Goal: Browse casually: Explore the website without a specific task or goal

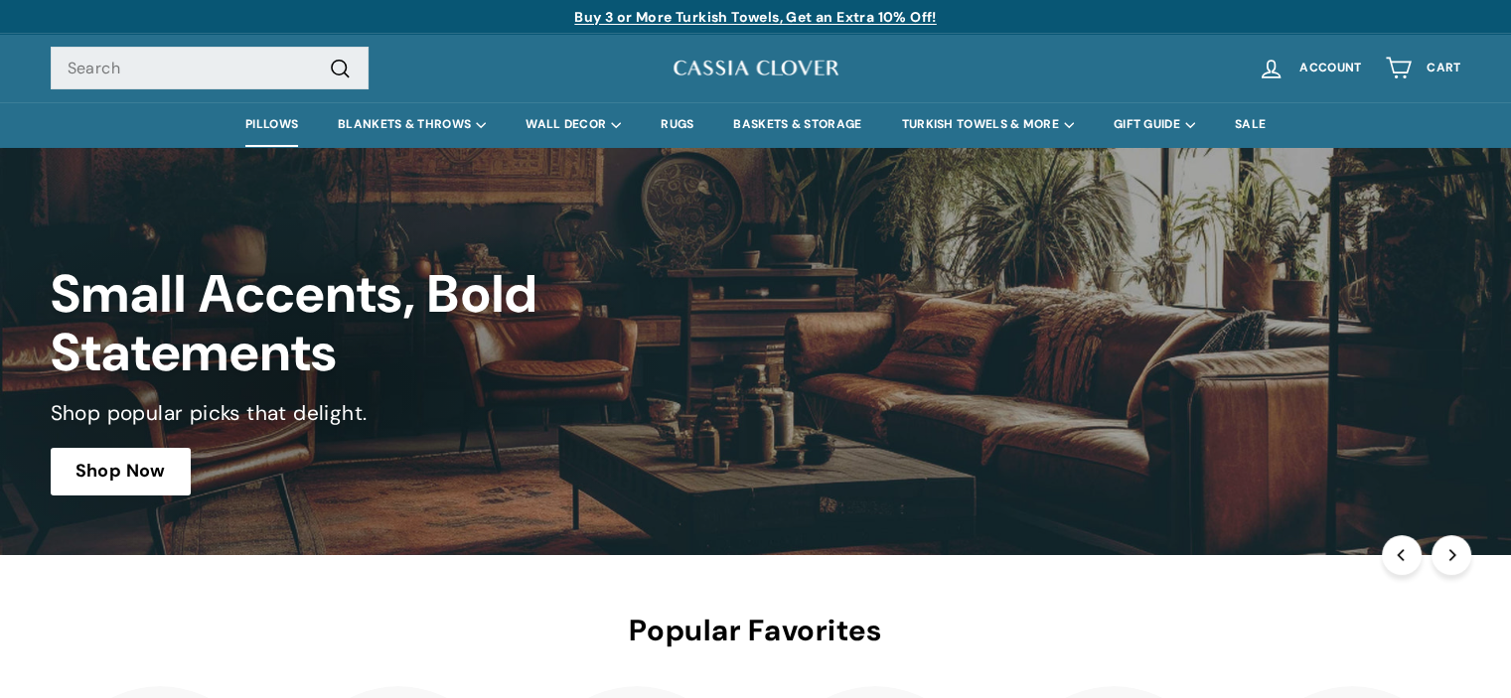
click at [266, 124] on link "PILLOWS" at bounding box center [272, 124] width 92 height 45
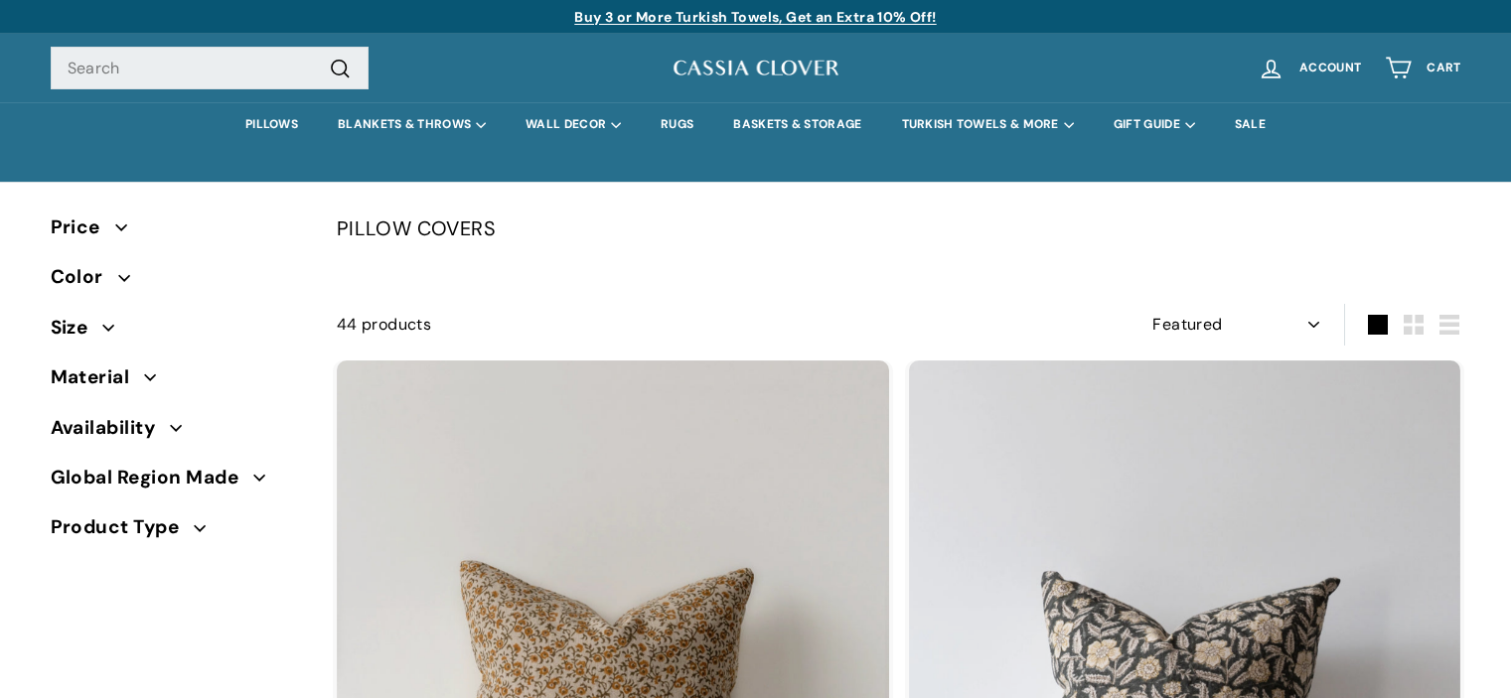
select select "manual"
click at [813, 123] on link "BASKETS & STORAGE" at bounding box center [797, 124] width 168 height 45
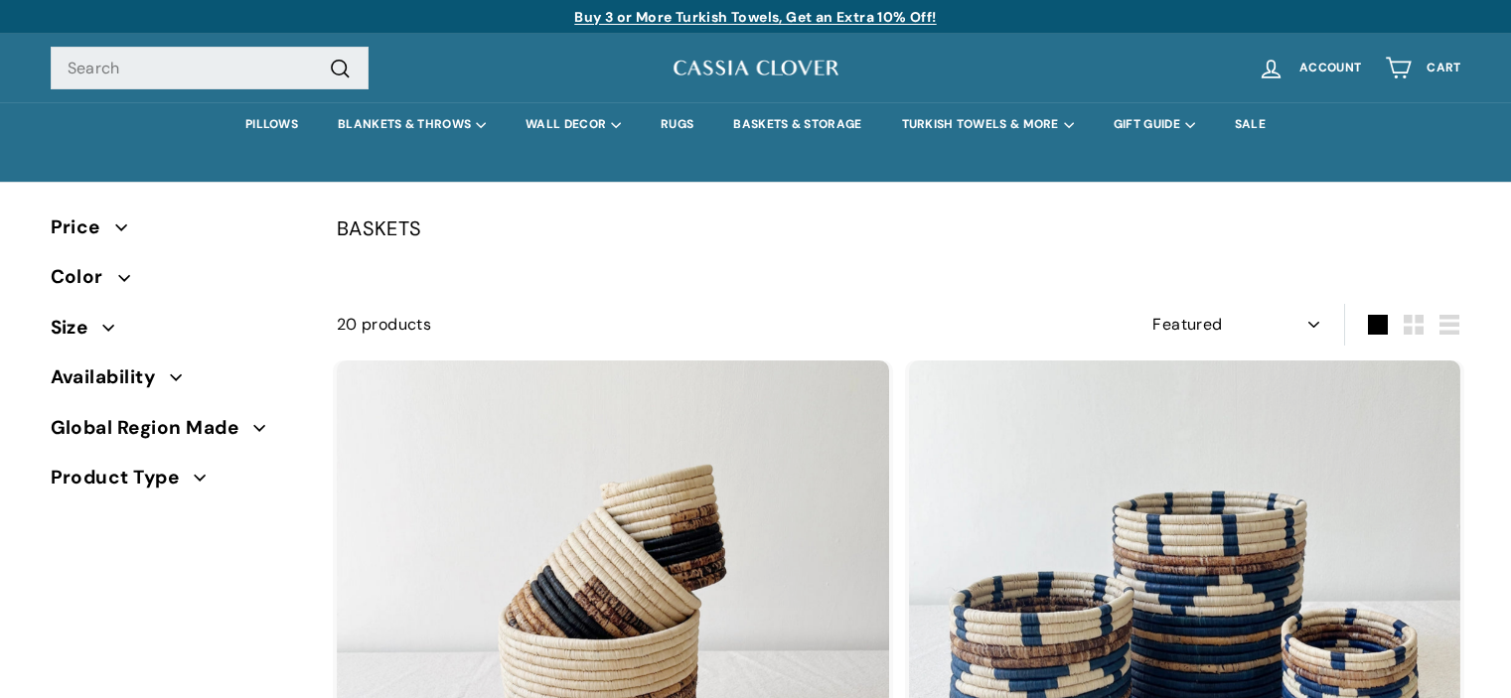
select select "manual"
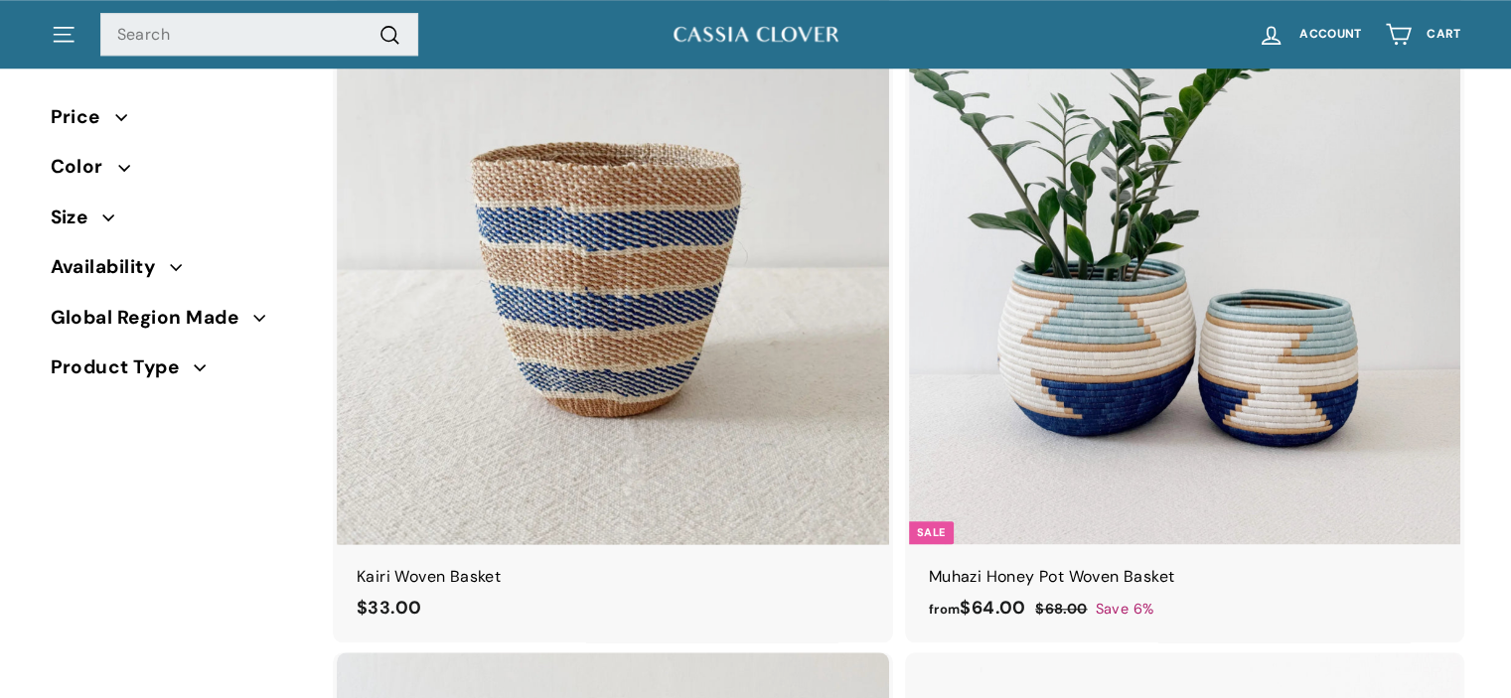
scroll to position [1738, 0]
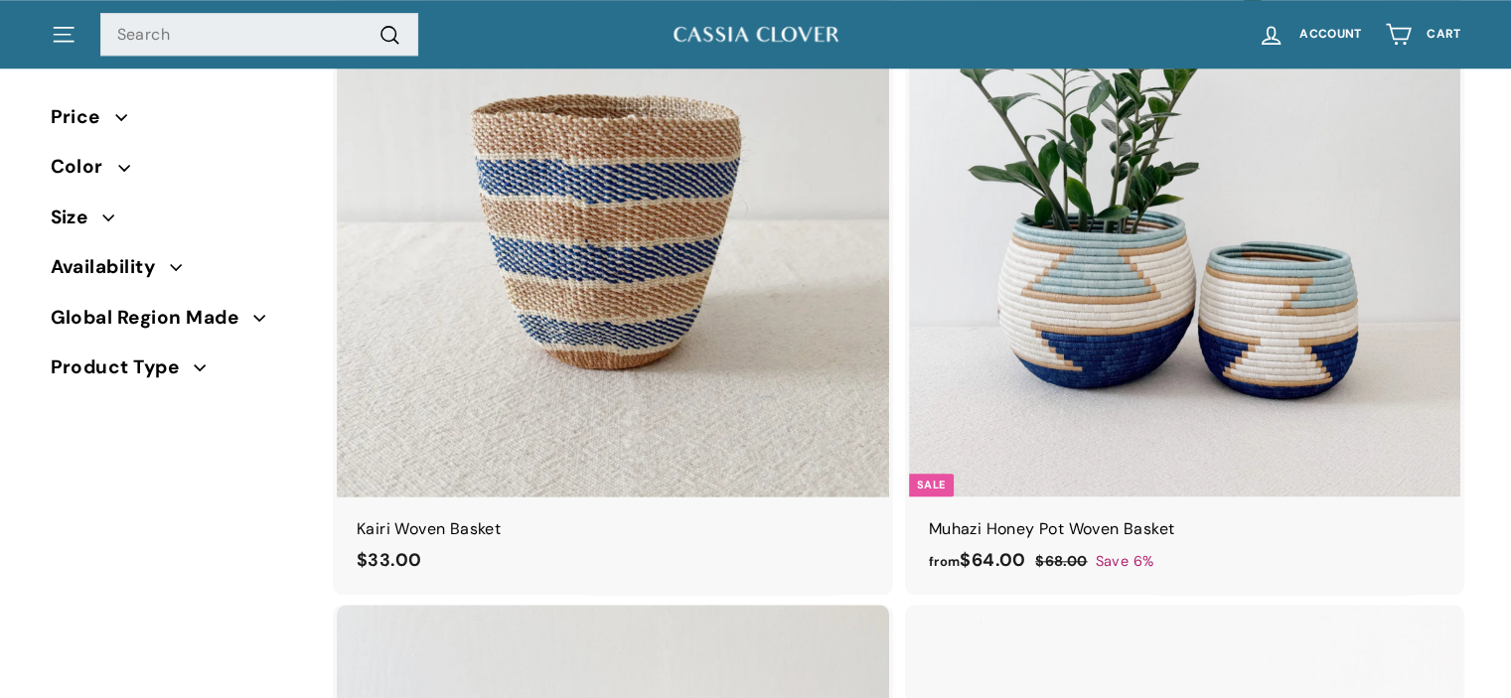
drag, startPoint x: 1525, startPoint y: 33, endPoint x: 1515, endPoint y: 178, distance: 145.4
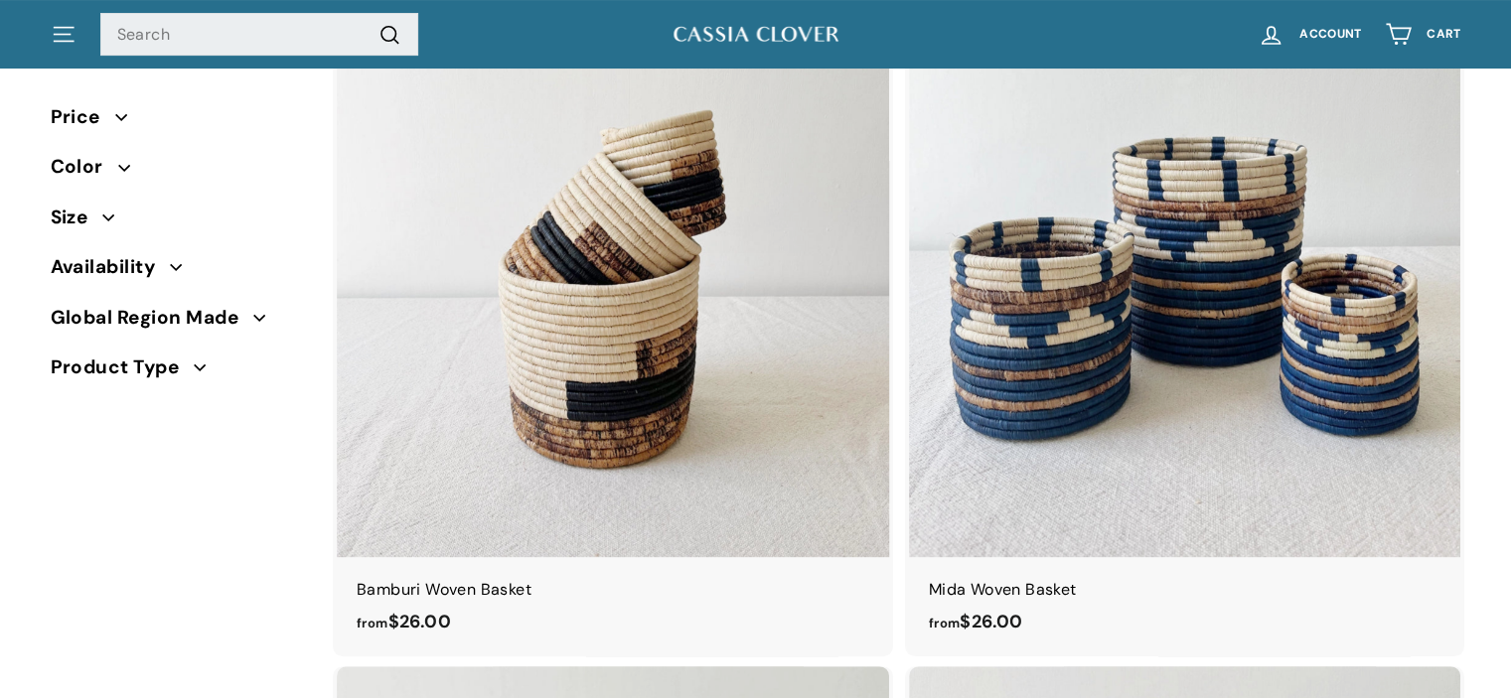
scroll to position [312, 0]
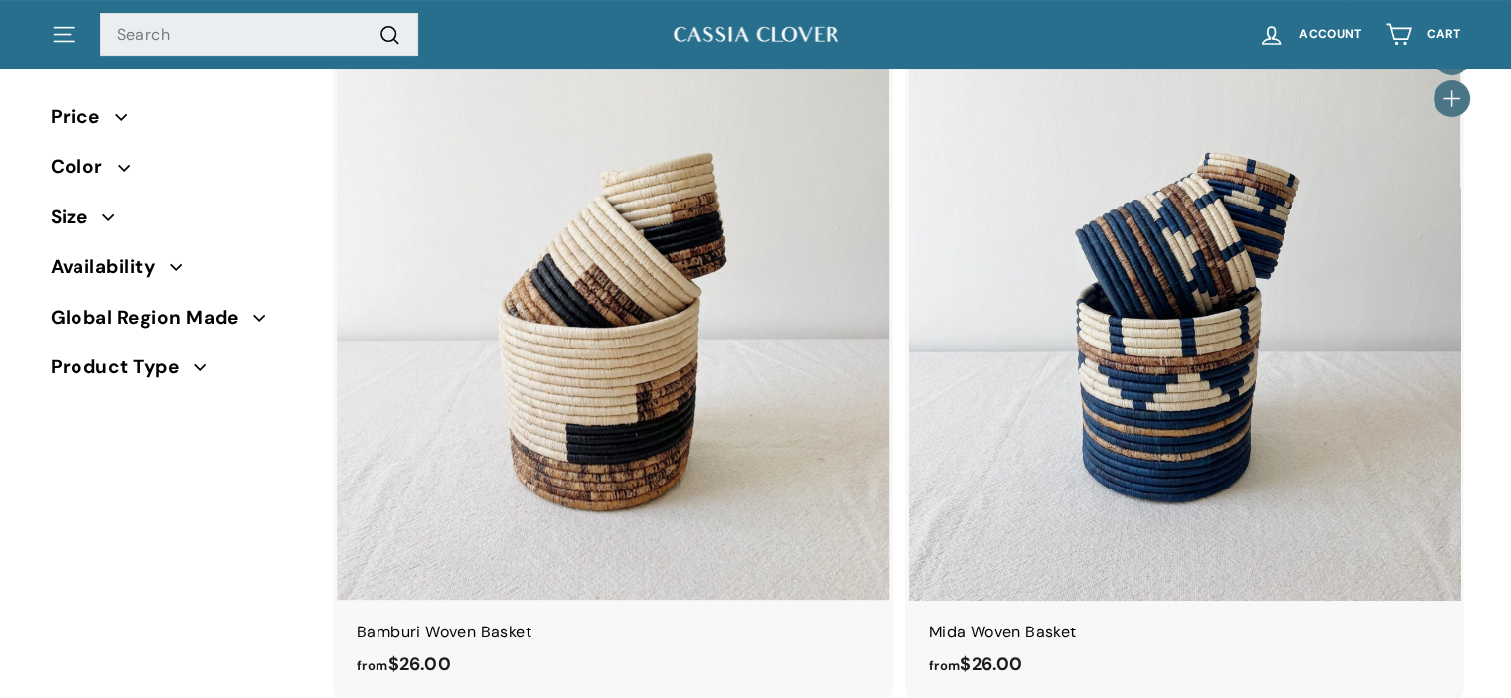
click at [1305, 297] on img at bounding box center [1185, 325] width 552 height 552
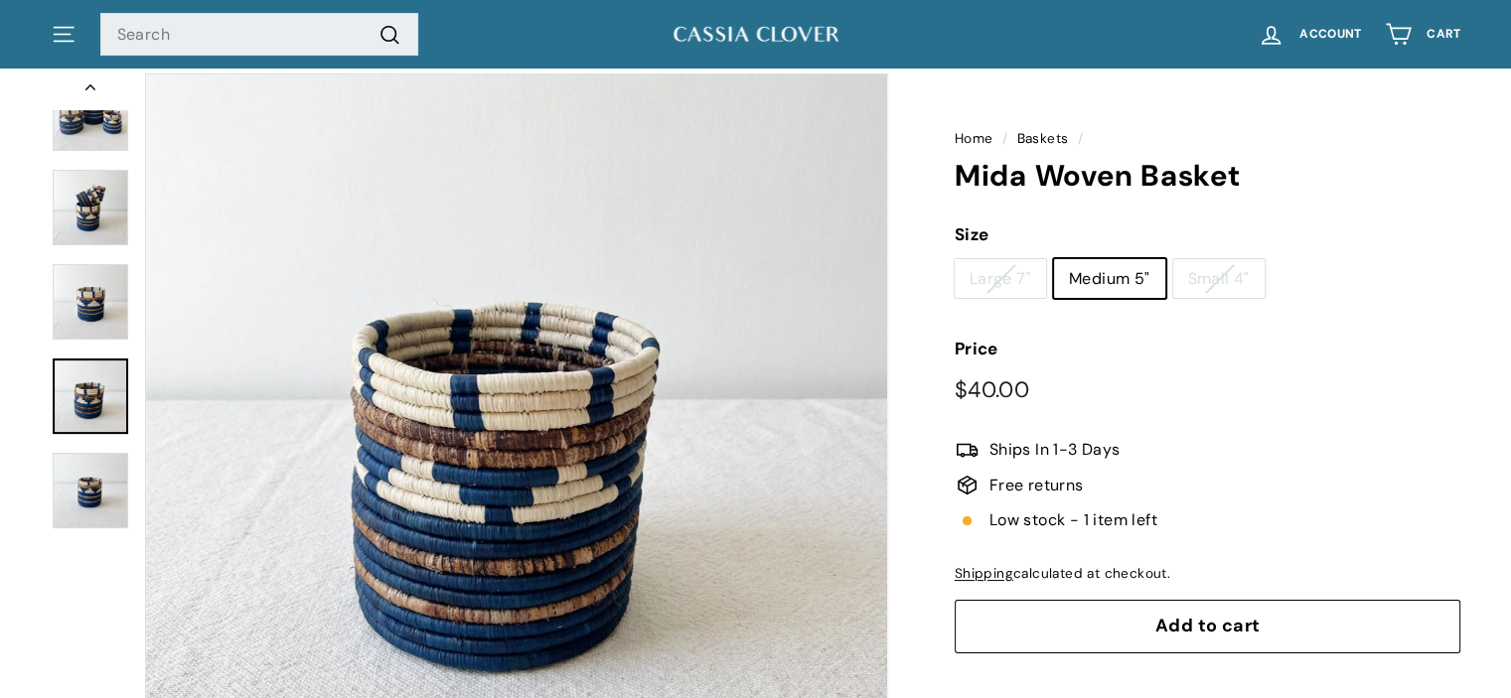
scroll to position [159, 0]
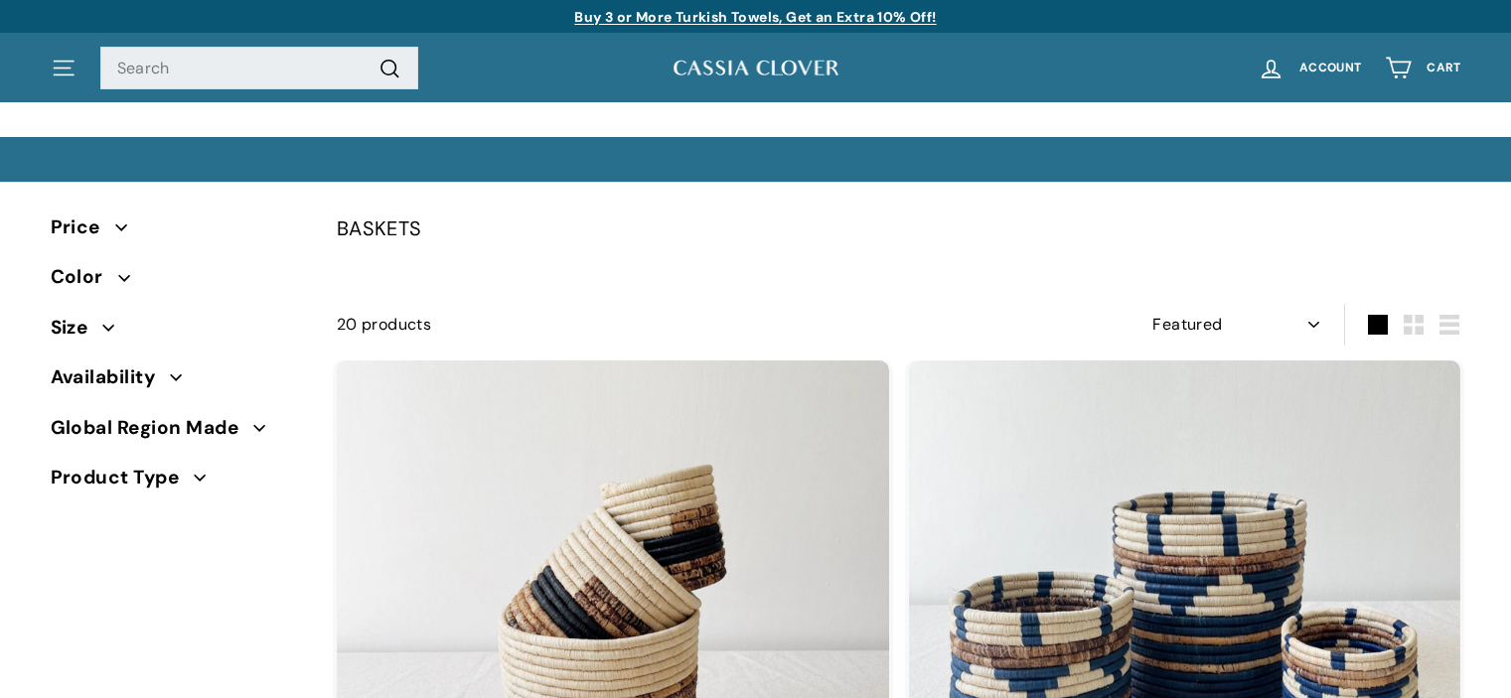
select select "manual"
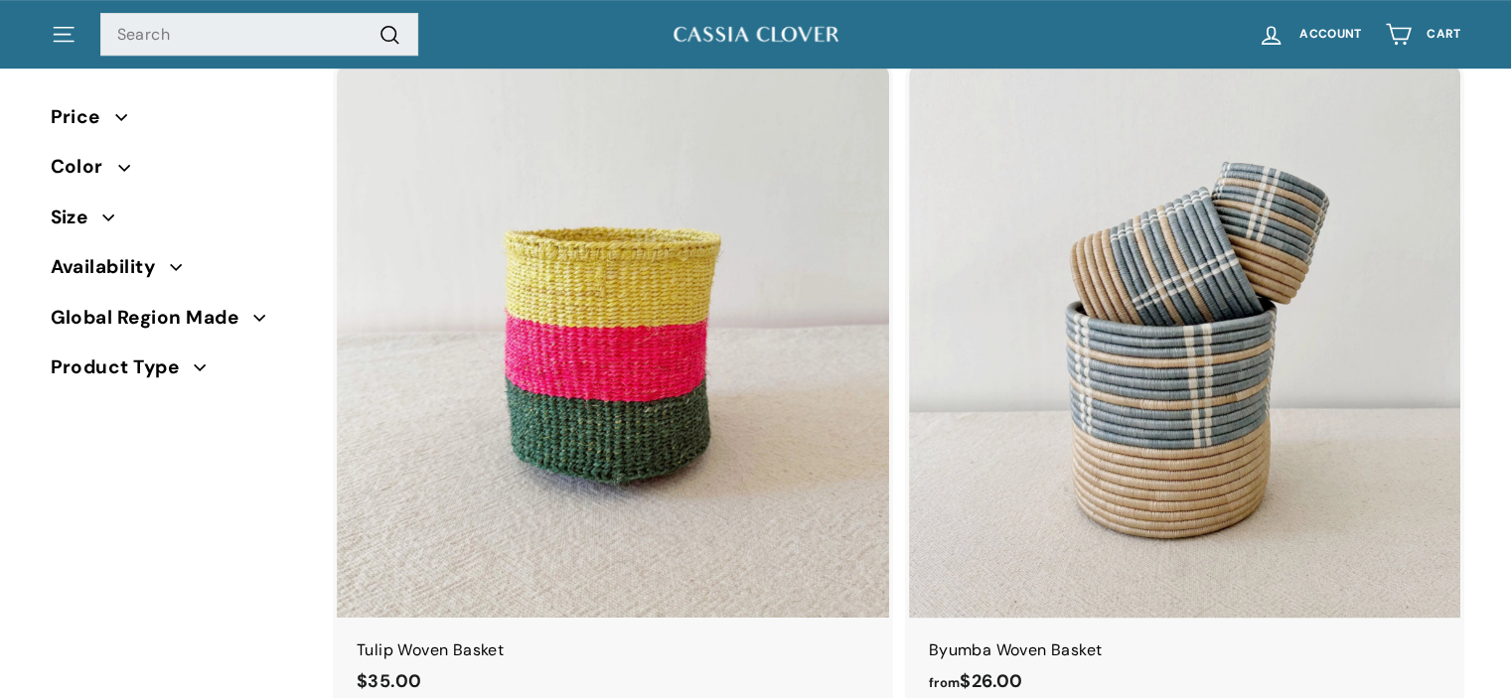
scroll to position [1041, 0]
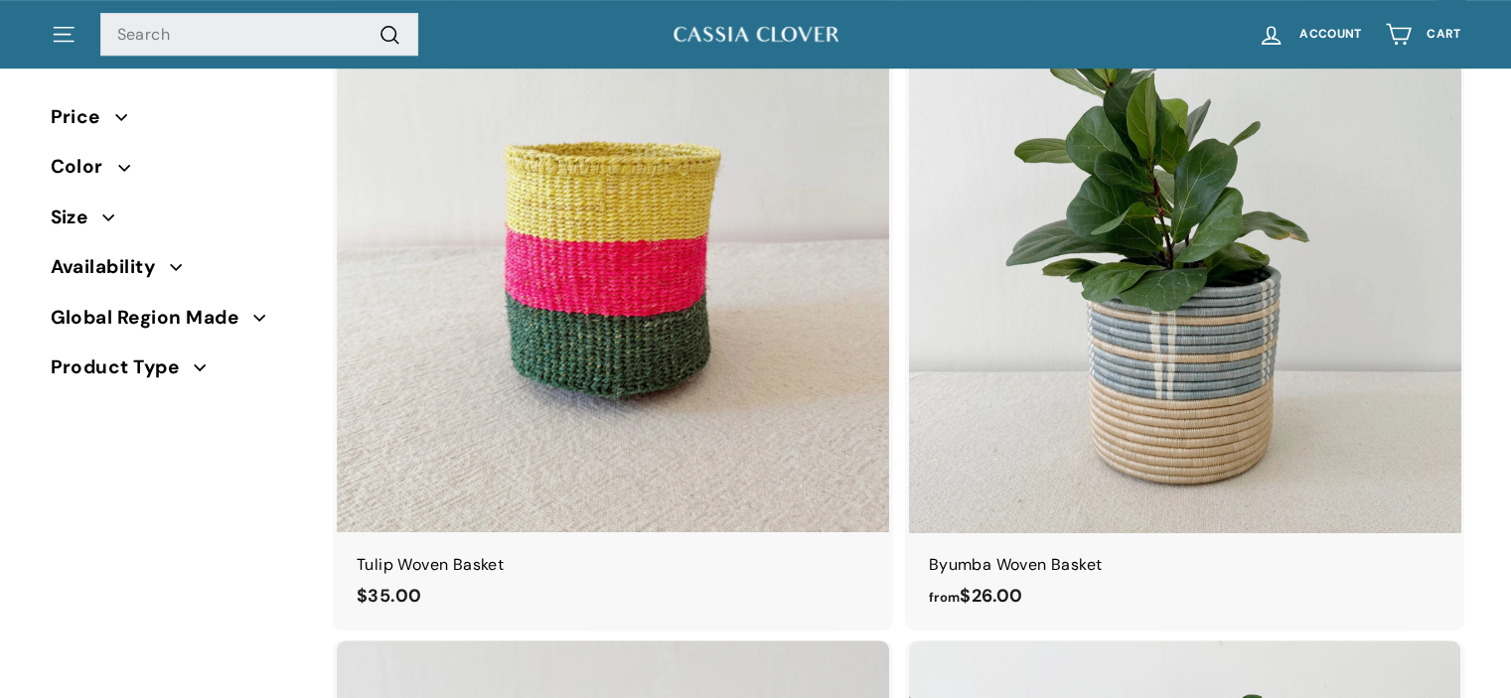
click at [1219, 262] on img at bounding box center [1185, 256] width 552 height 552
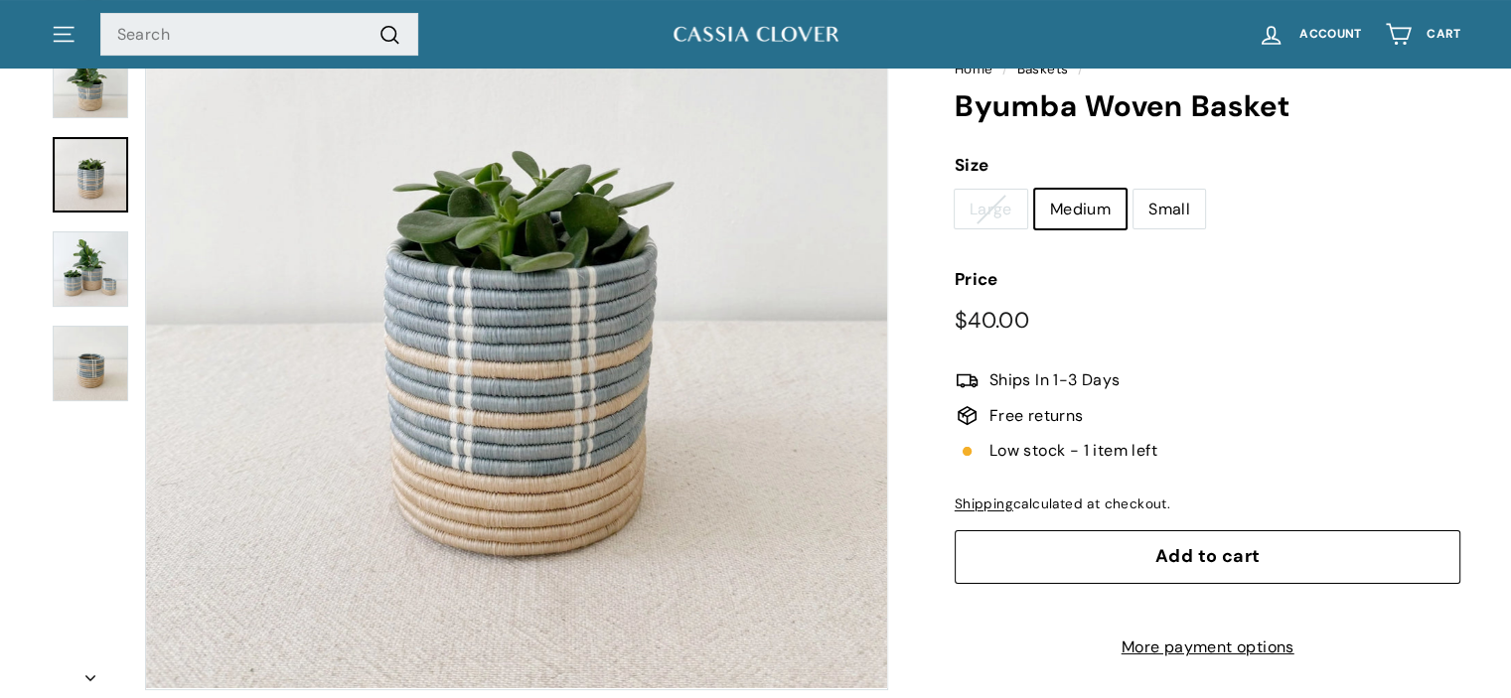
scroll to position [294, 0]
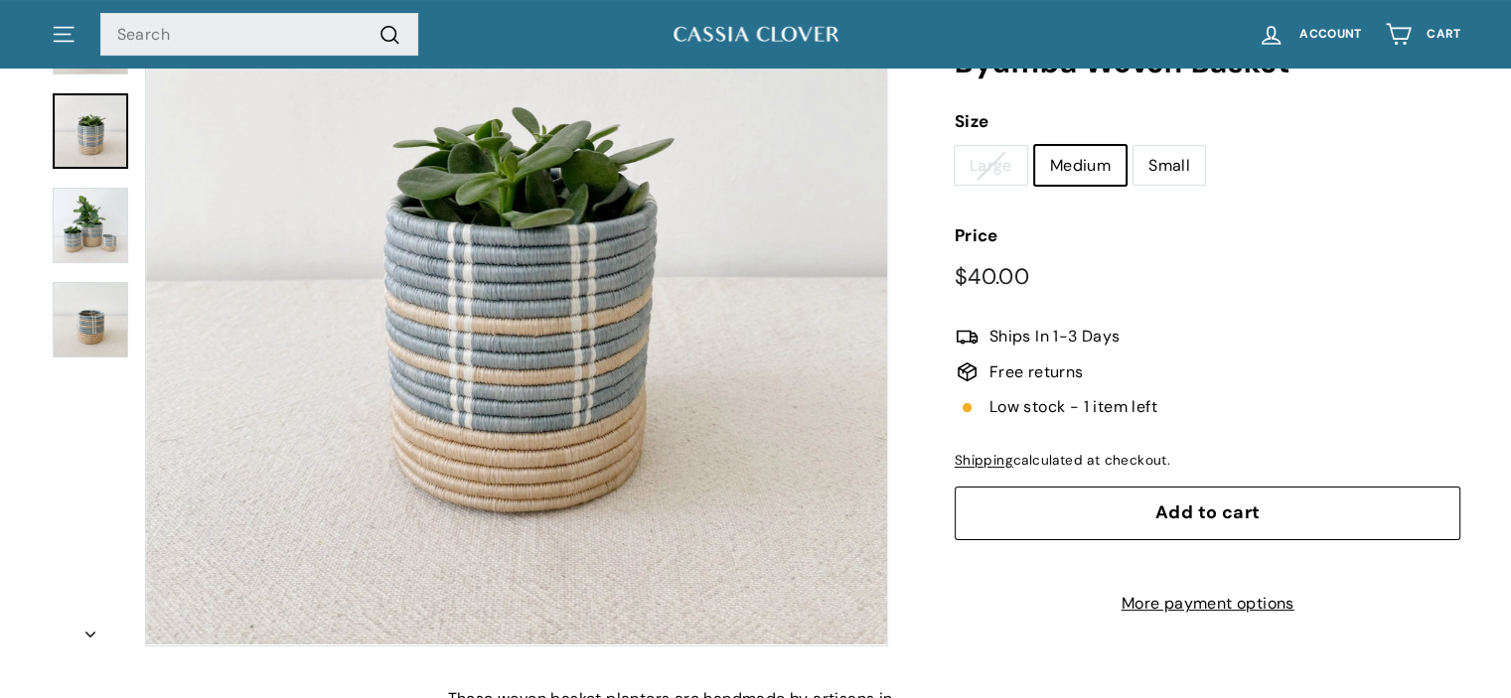
click at [1176, 152] on label "Small" at bounding box center [1170, 165] width 72 height 40
click at [1134, 145] on input "Small" at bounding box center [1133, 144] width 1 height 1
radio input "true"
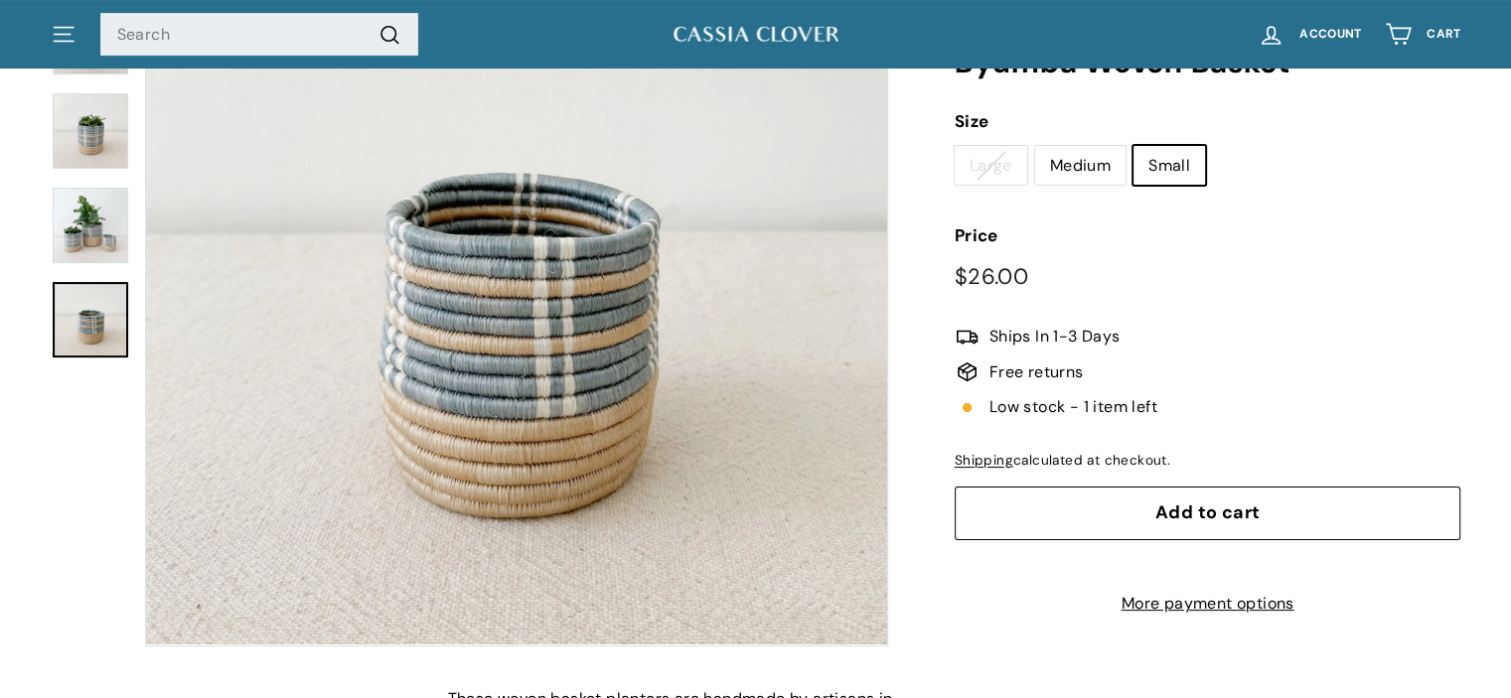
click at [1096, 152] on label "Medium" at bounding box center [1080, 165] width 90 height 40
click at [1035, 145] on input "Medium" at bounding box center [1034, 144] width 1 height 1
radio input "true"
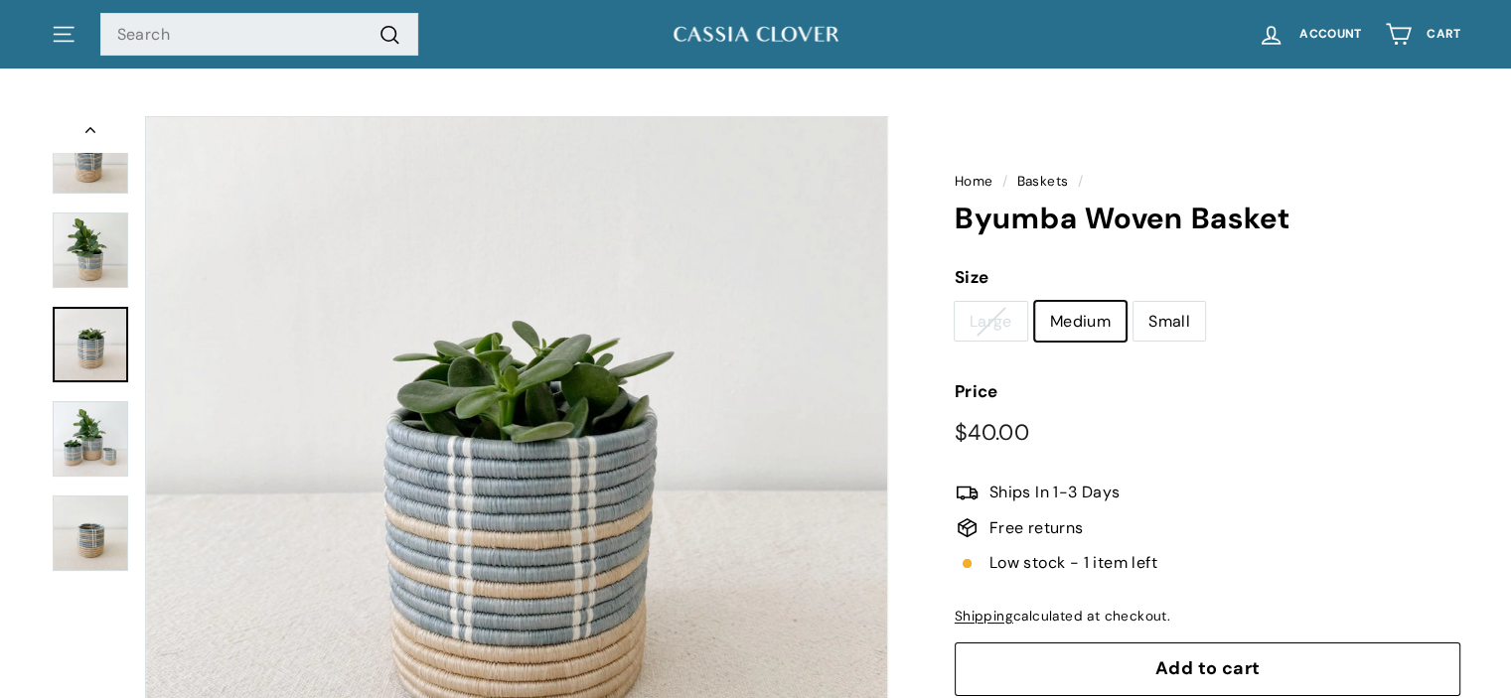
scroll to position [78, 0]
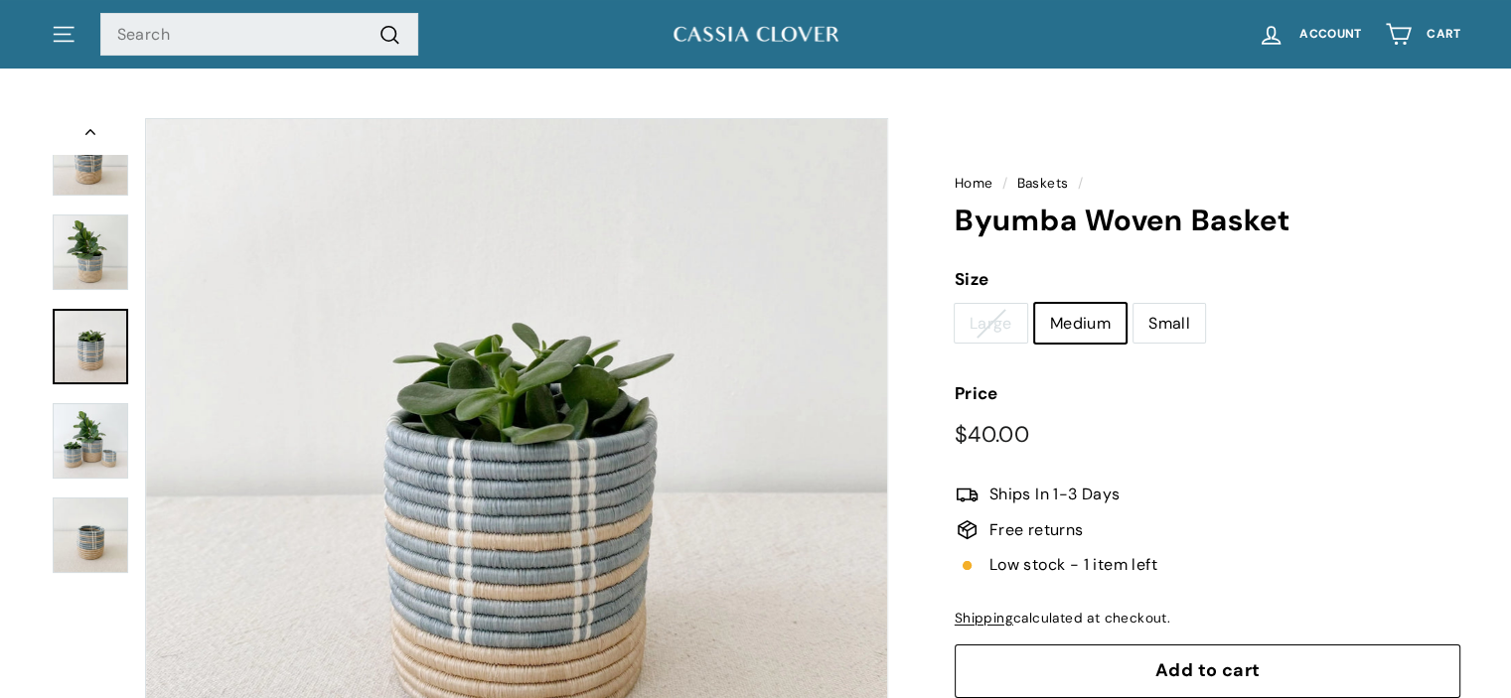
click at [1497, 117] on div "Home / Baskets / Byumba Woven Basket" at bounding box center [756, 485] width 1490 height 754
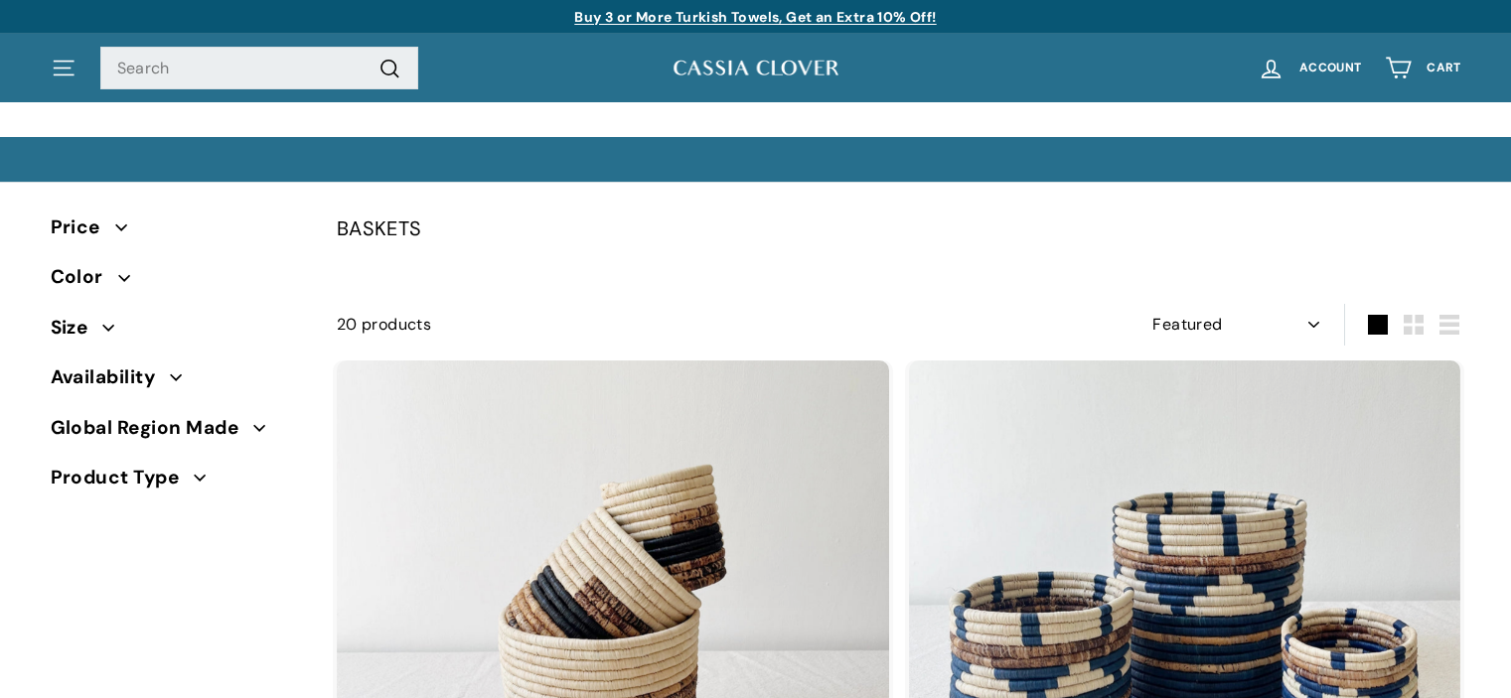
select select "manual"
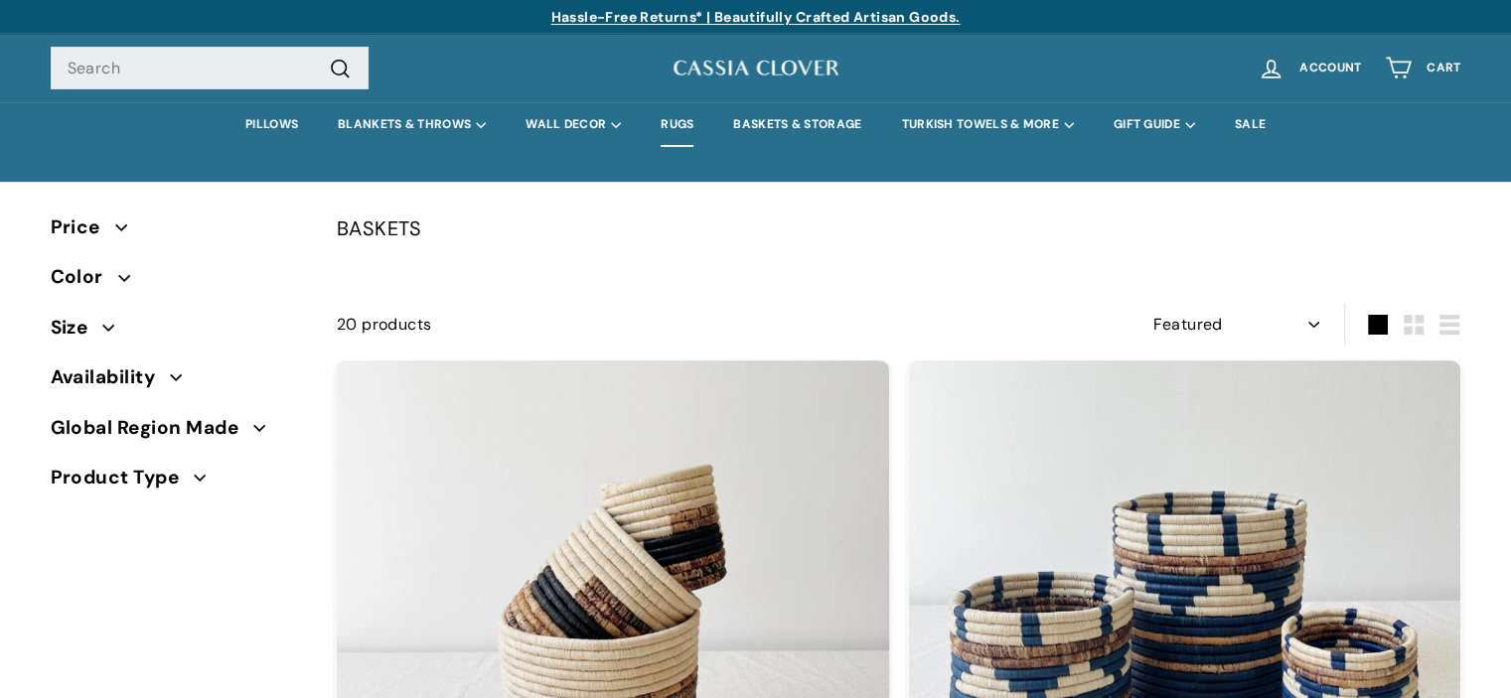
click at [672, 123] on link "RUGS" at bounding box center [677, 124] width 73 height 45
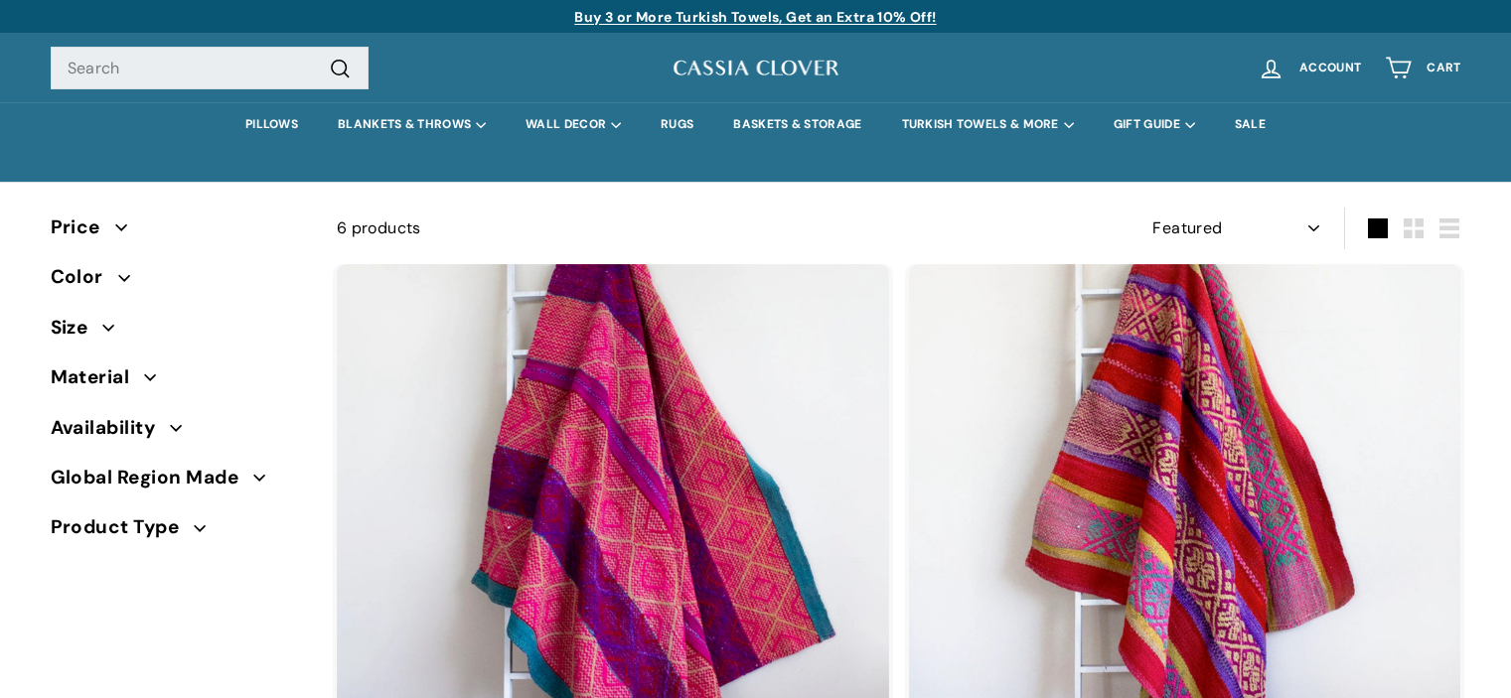
select select "manual"
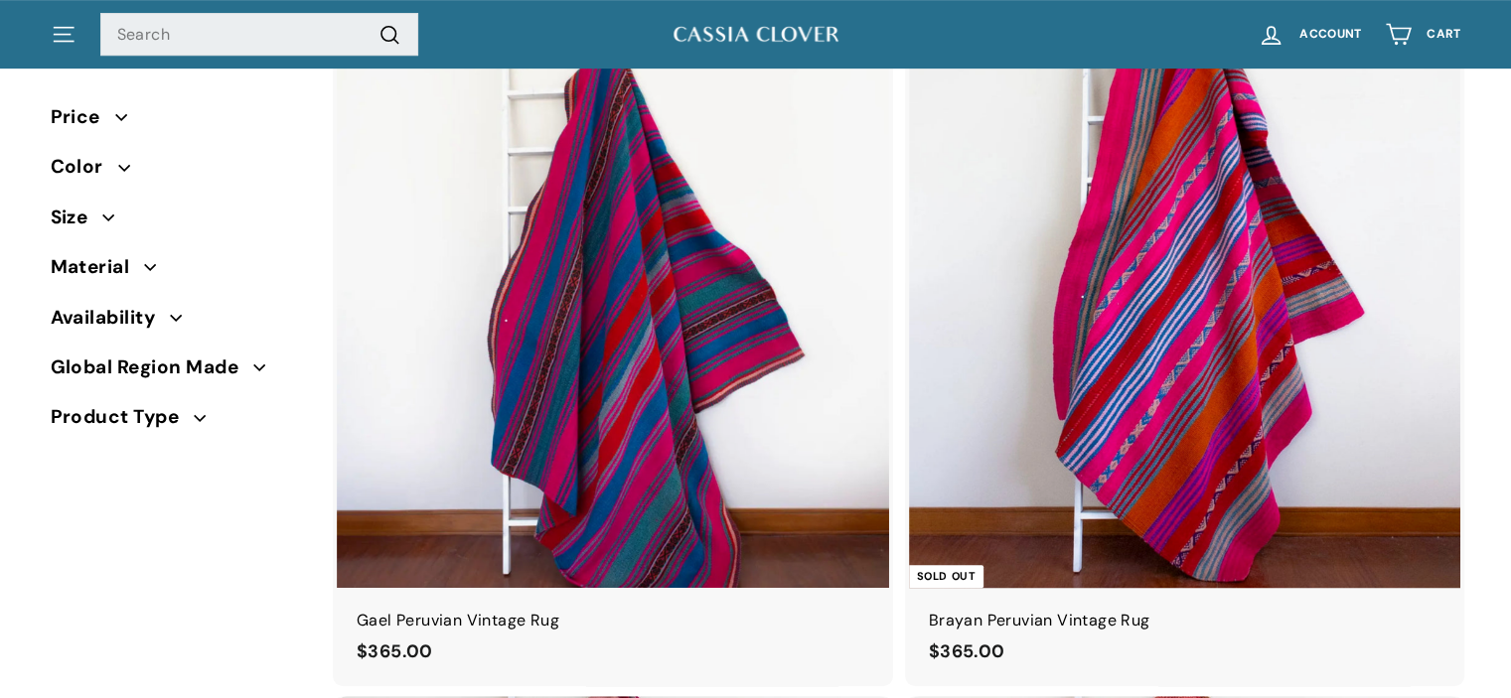
scroll to position [899, 0]
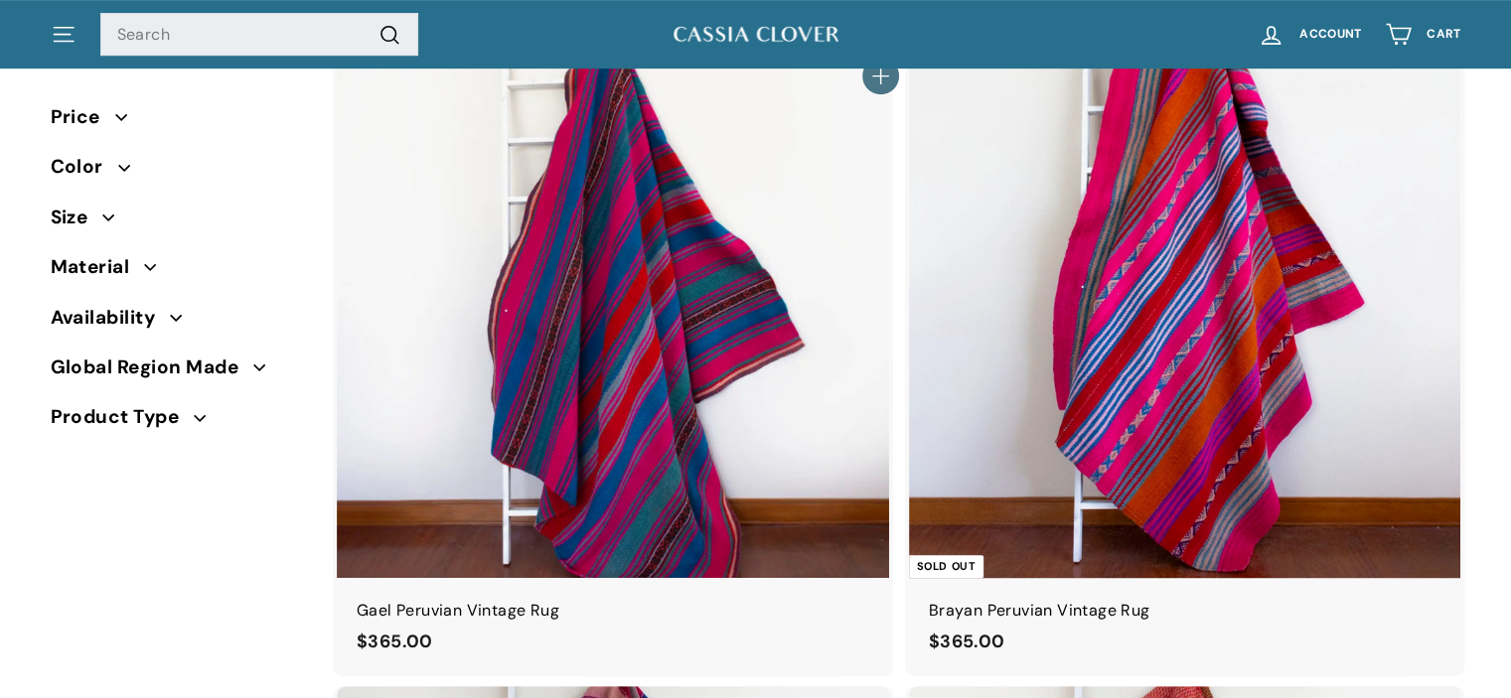
click at [640, 280] on img at bounding box center [613, 302] width 552 height 552
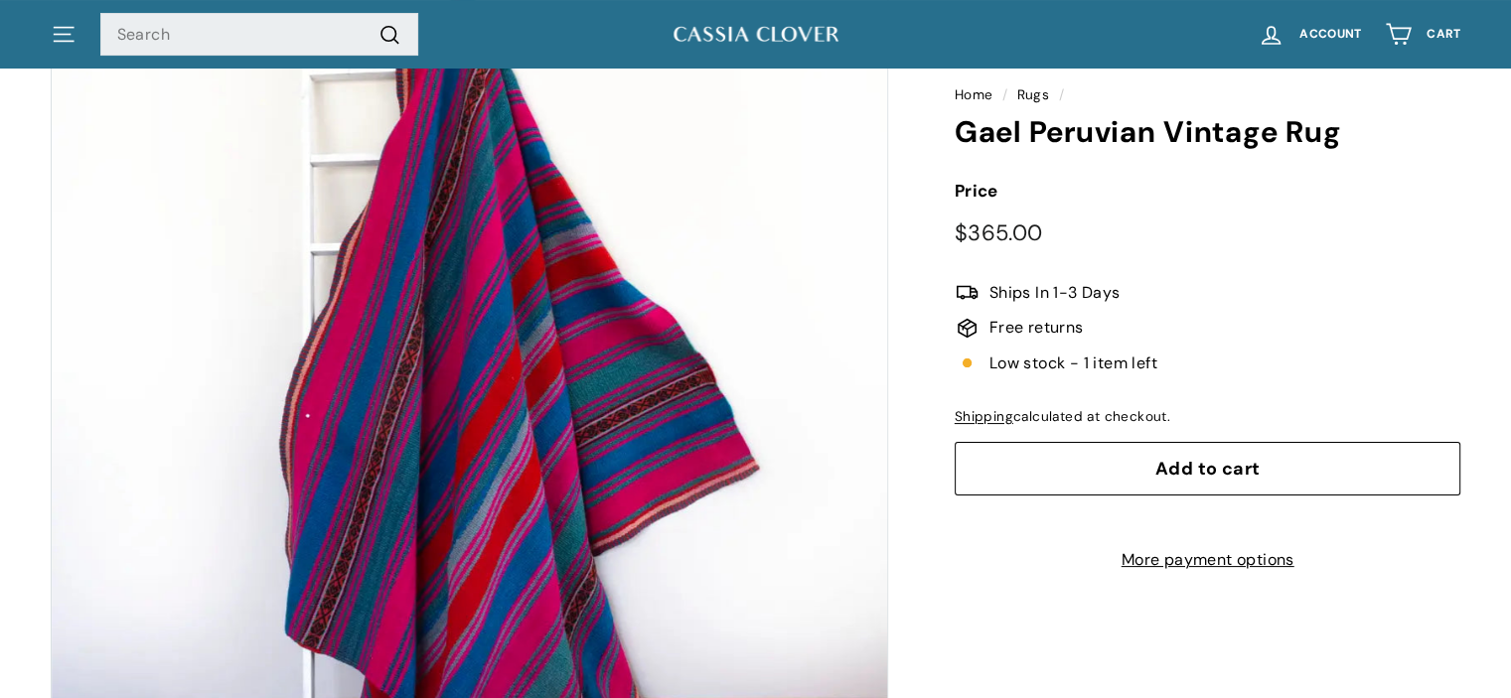
scroll to position [246, 0]
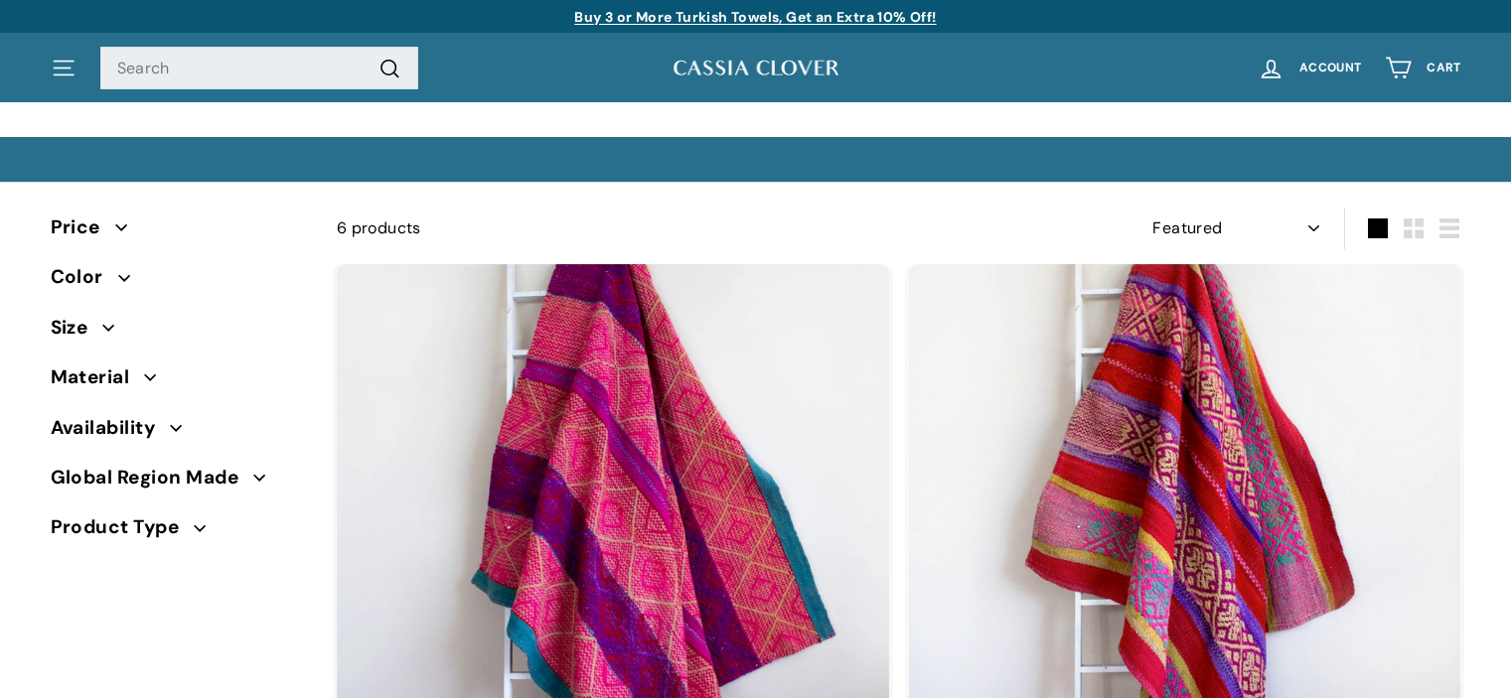
select select "manual"
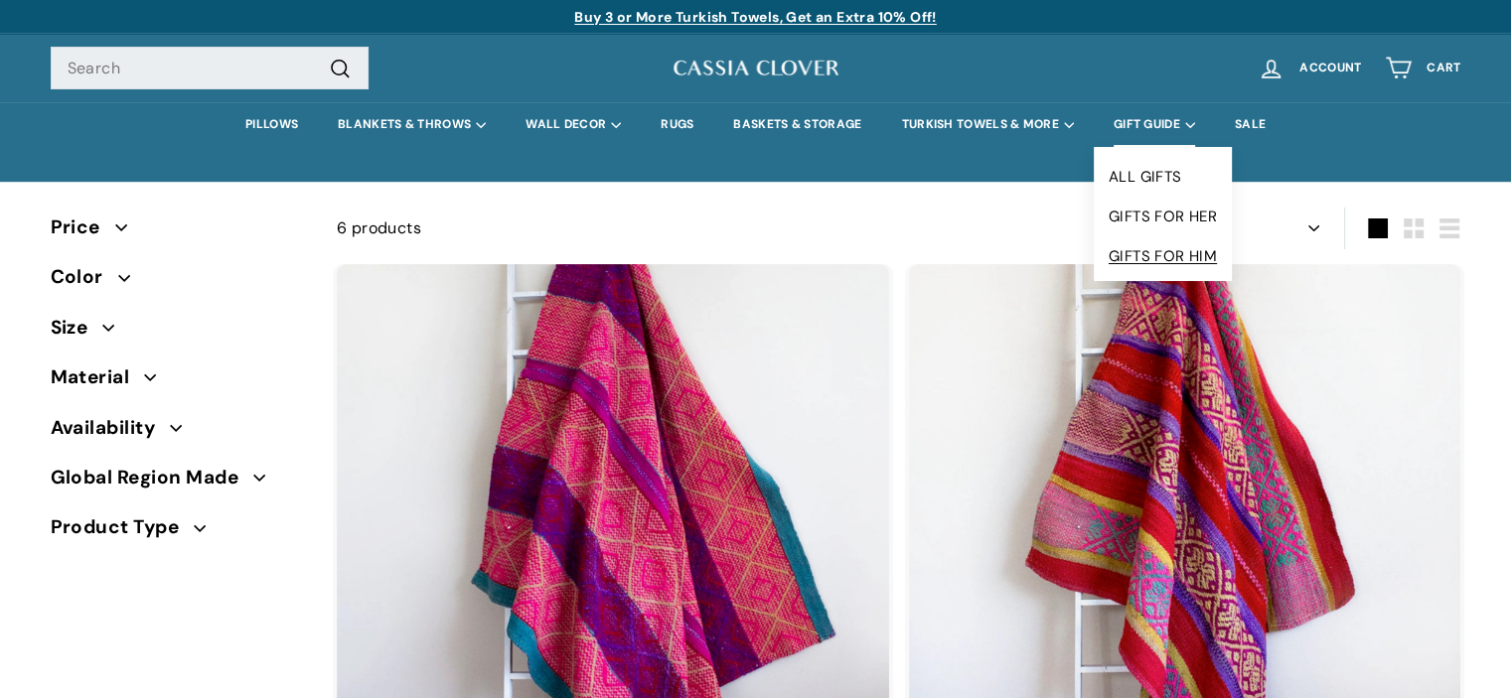
click at [1148, 256] on link "GIFTS FOR HIM" at bounding box center [1163, 256] width 138 height 40
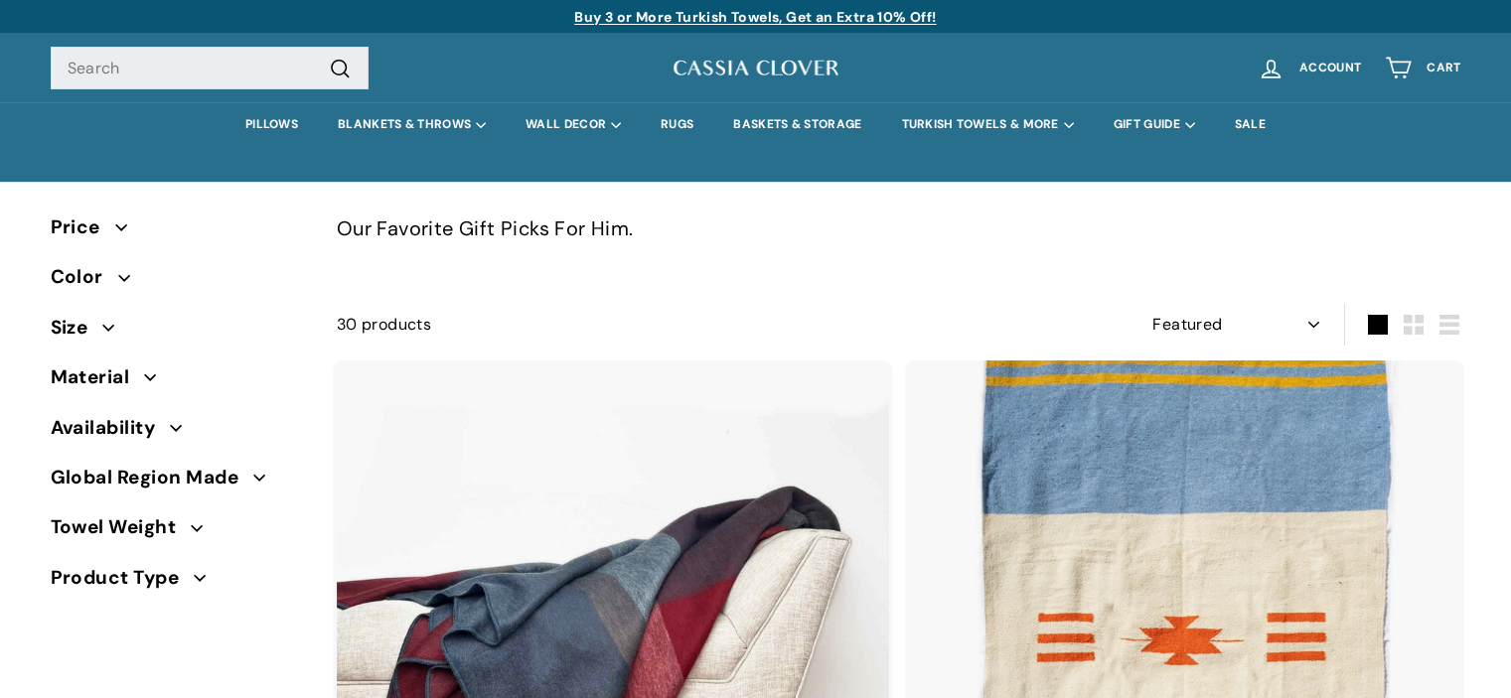
select select "manual"
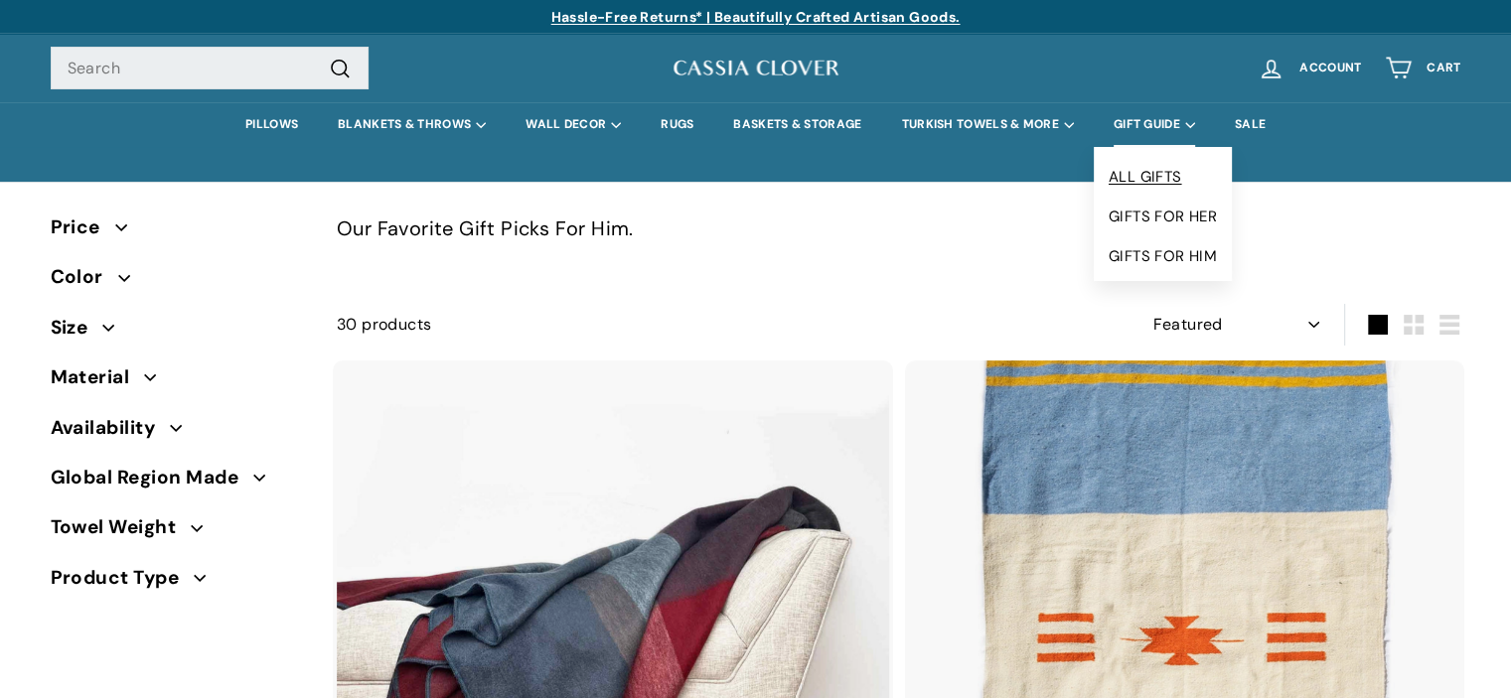
click at [1151, 180] on link "ALL GIFTS" at bounding box center [1163, 177] width 138 height 40
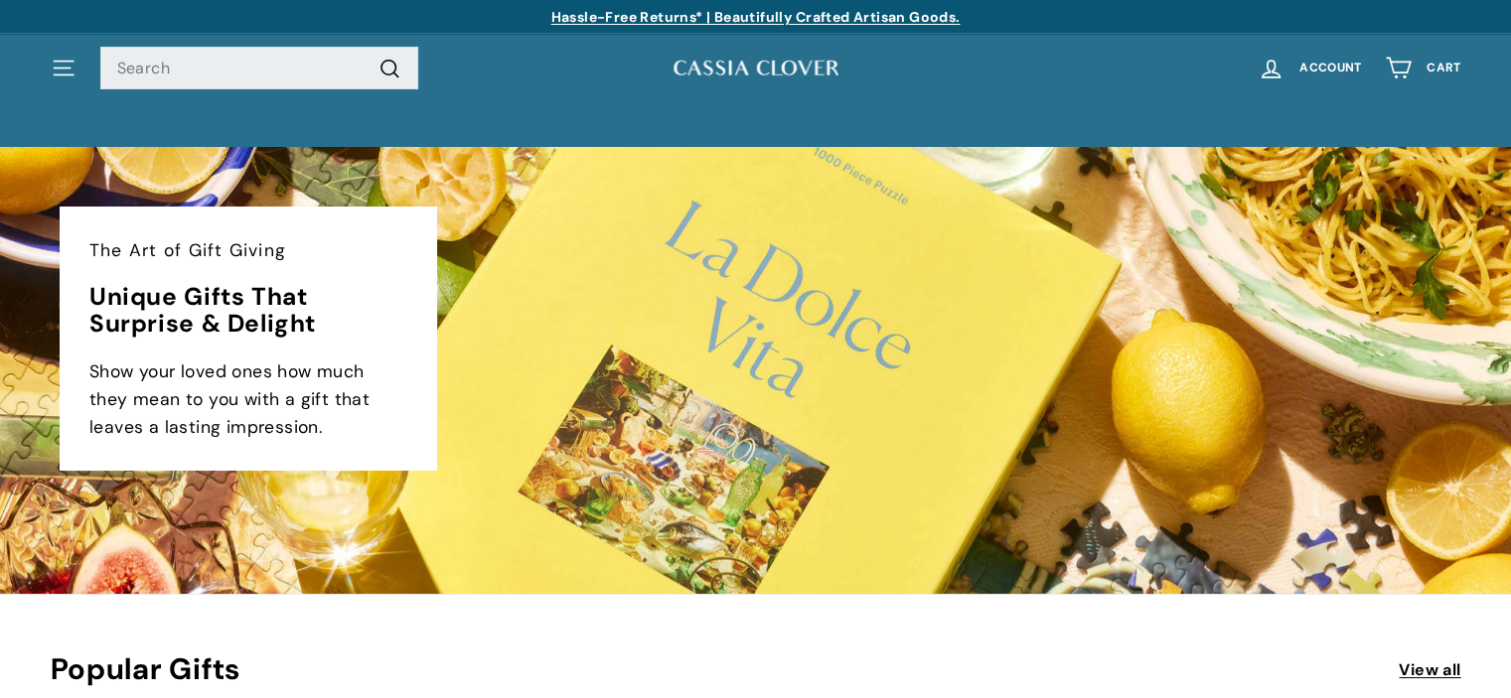
drag, startPoint x: 1520, startPoint y: 43, endPoint x: 1512, endPoint y: 0, distance: 43.5
